Goal: Task Accomplishment & Management: Manage account settings

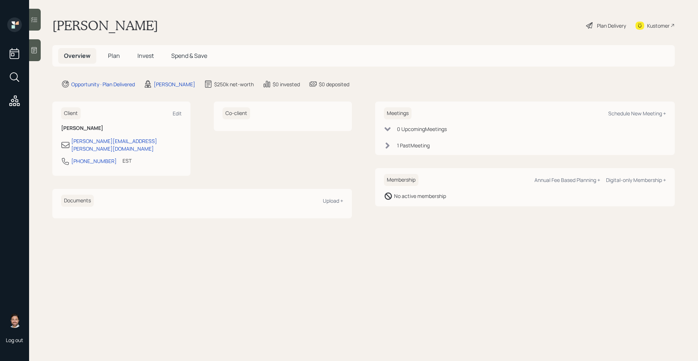
click at [116, 55] on span "Plan" at bounding box center [114, 56] width 12 height 8
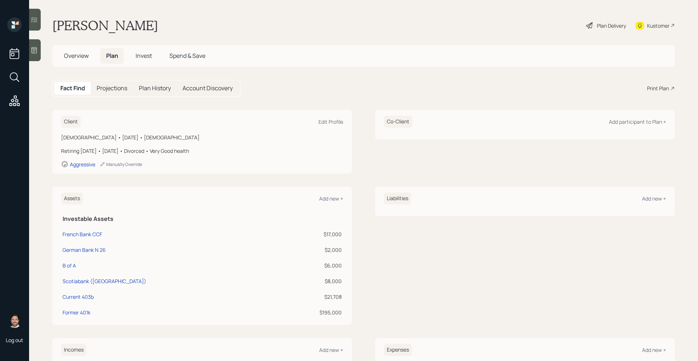
click at [89, 59] on h5 "Overview" at bounding box center [76, 56] width 36 height 16
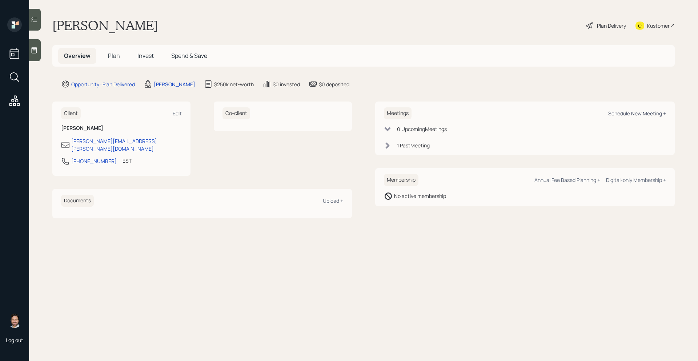
click at [613, 113] on div "Schedule New Meeting +" at bounding box center [638, 113] width 58 height 7
select select "bffa7908-1b2a-4c79-9bb6-f0ec9aed22d3"
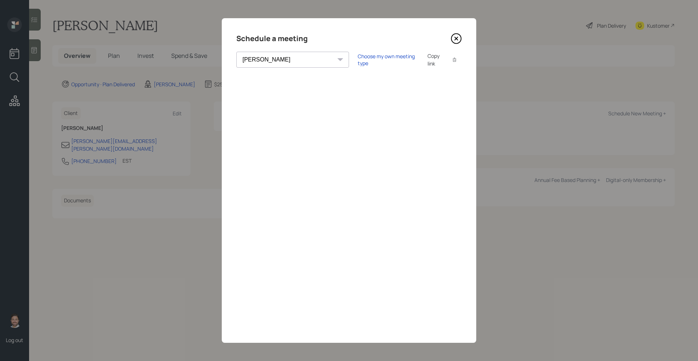
click at [458, 41] on icon at bounding box center [456, 38] width 11 height 11
